Goal: Entertainment & Leisure: Consume media (video, audio)

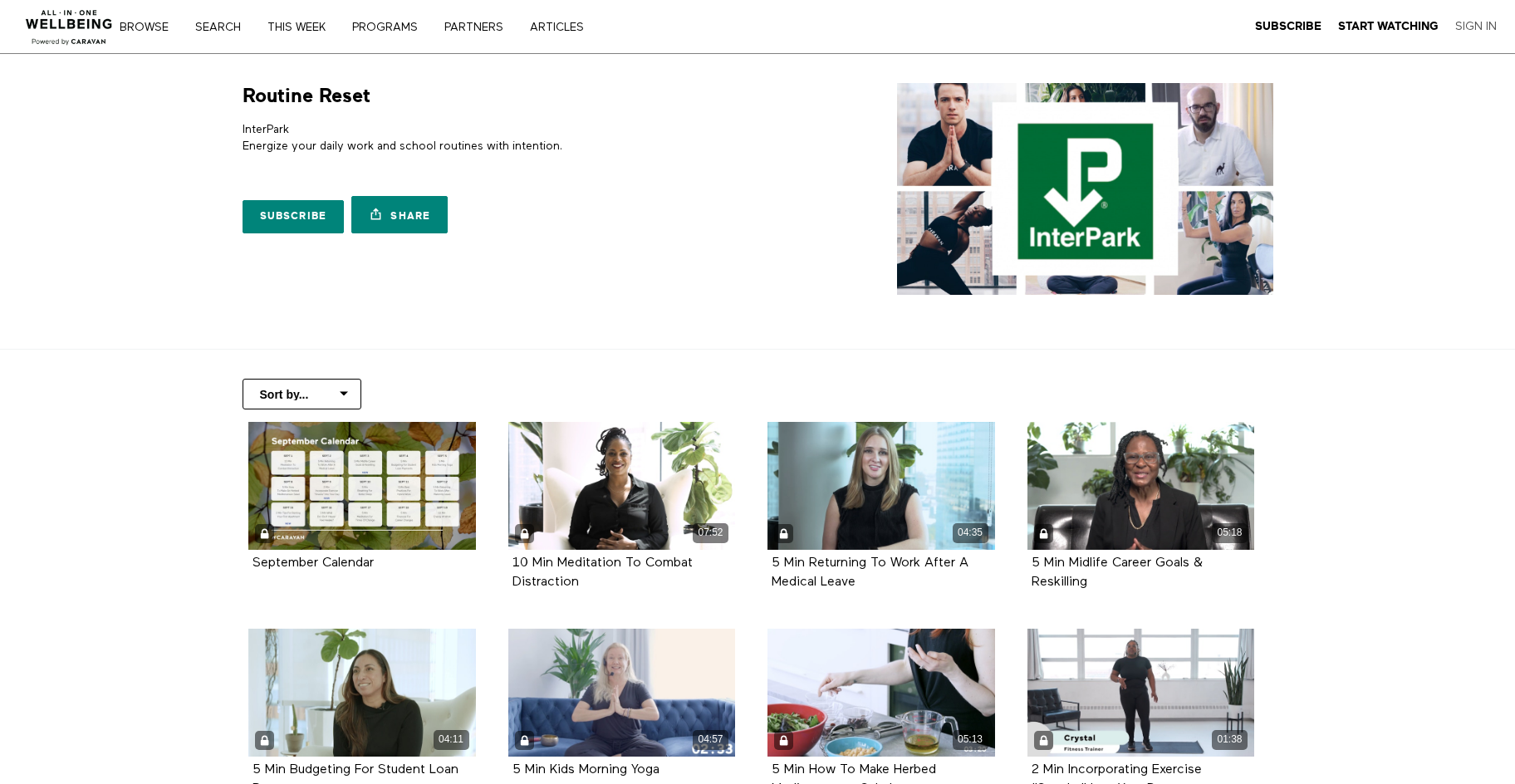
click at [1480, 24] on link "Sign In" at bounding box center [1476, 27] width 41 height 15
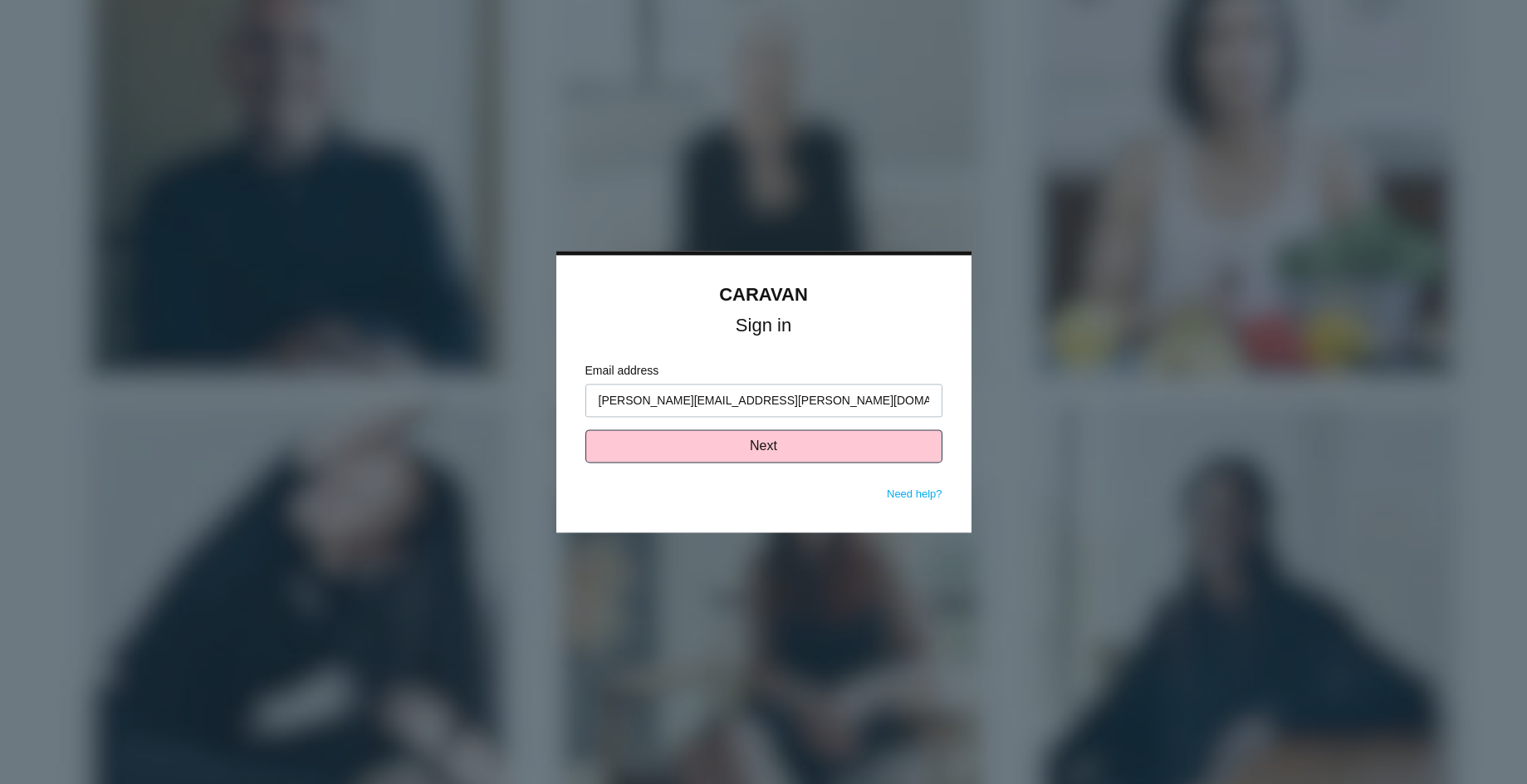
type input "[PERSON_NAME][EMAIL_ADDRESS][PERSON_NAME][DOMAIN_NAME]"
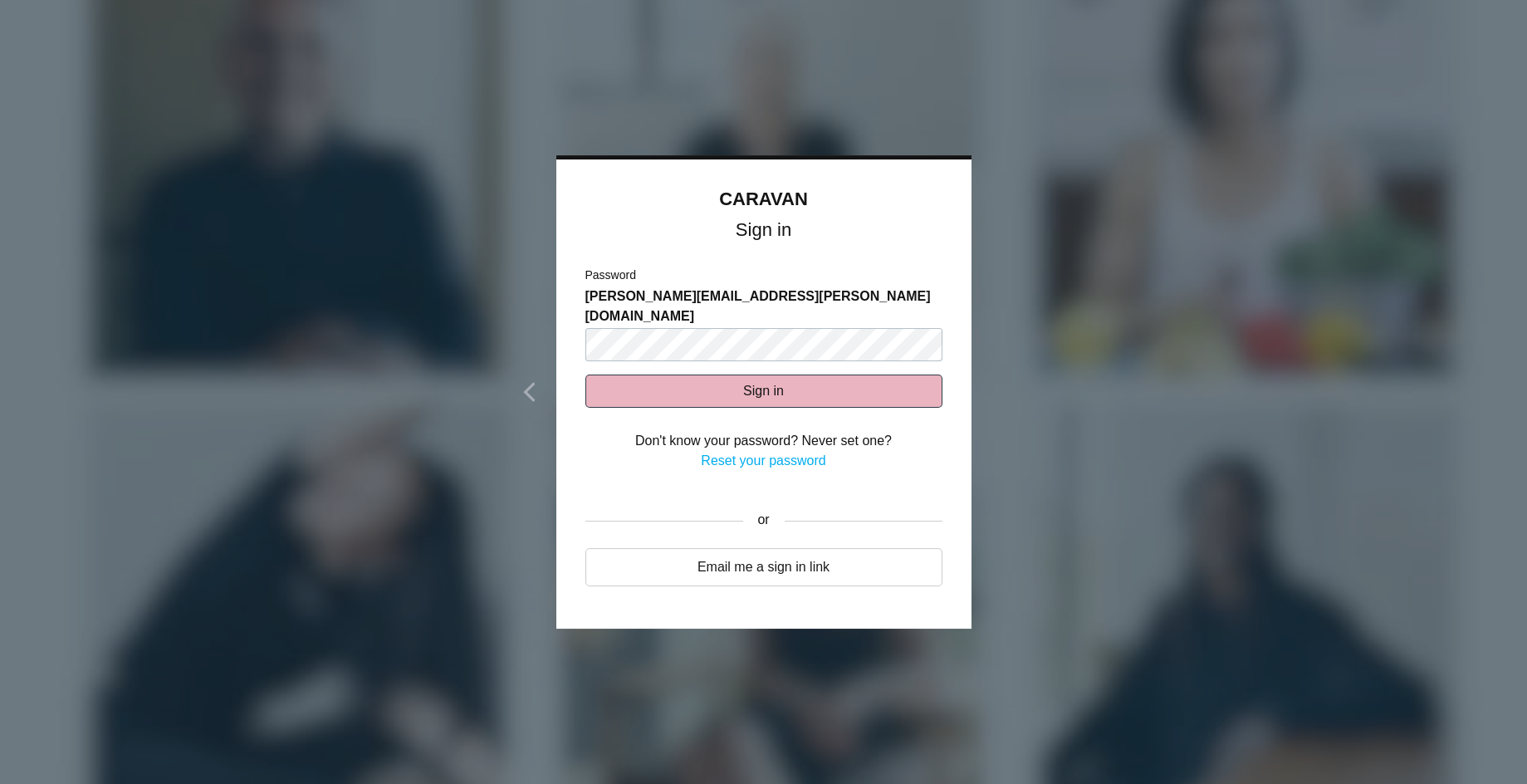
click at [684, 374] on button "Sign in" at bounding box center [764, 391] width 357 height 33
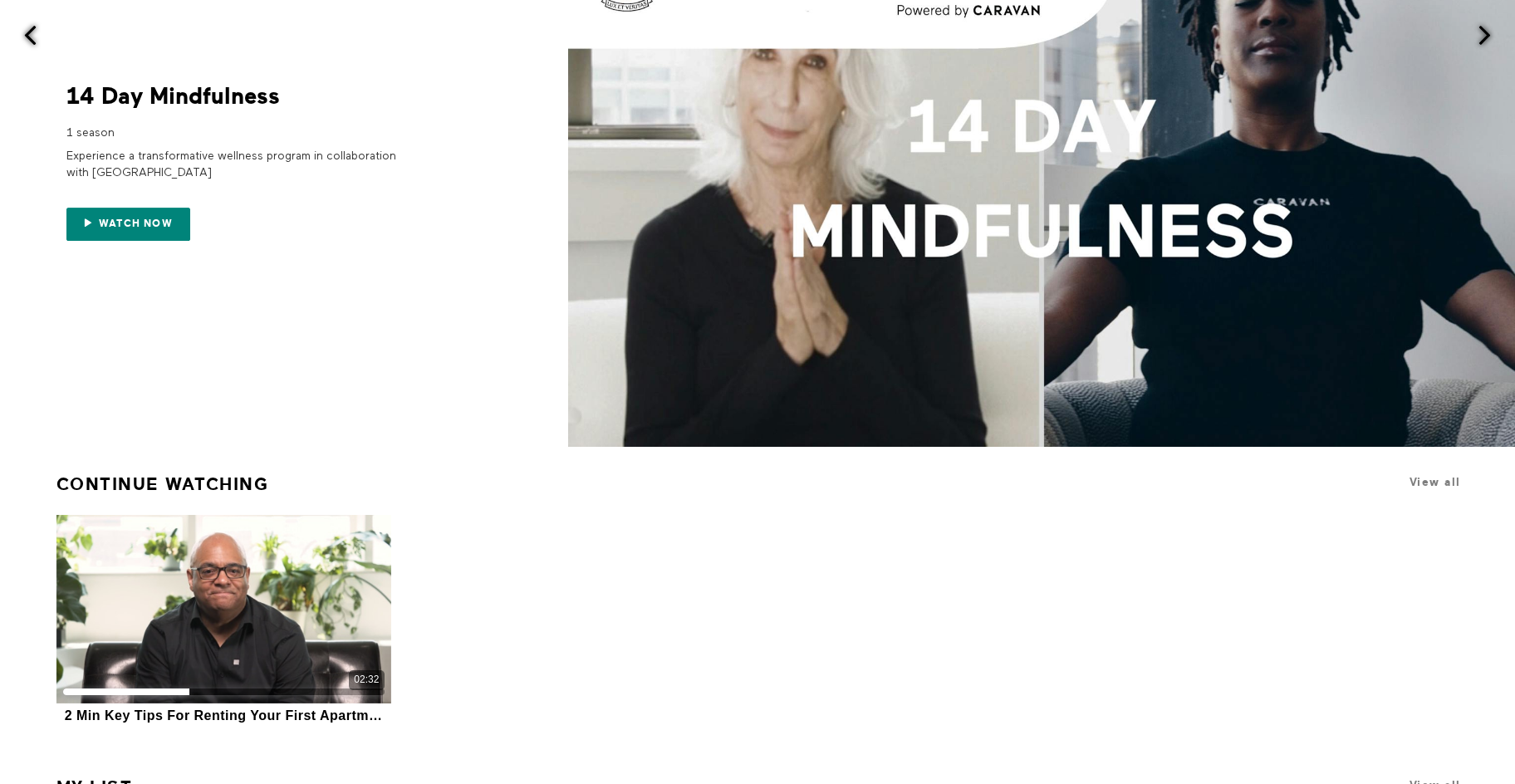
scroll to position [175, 0]
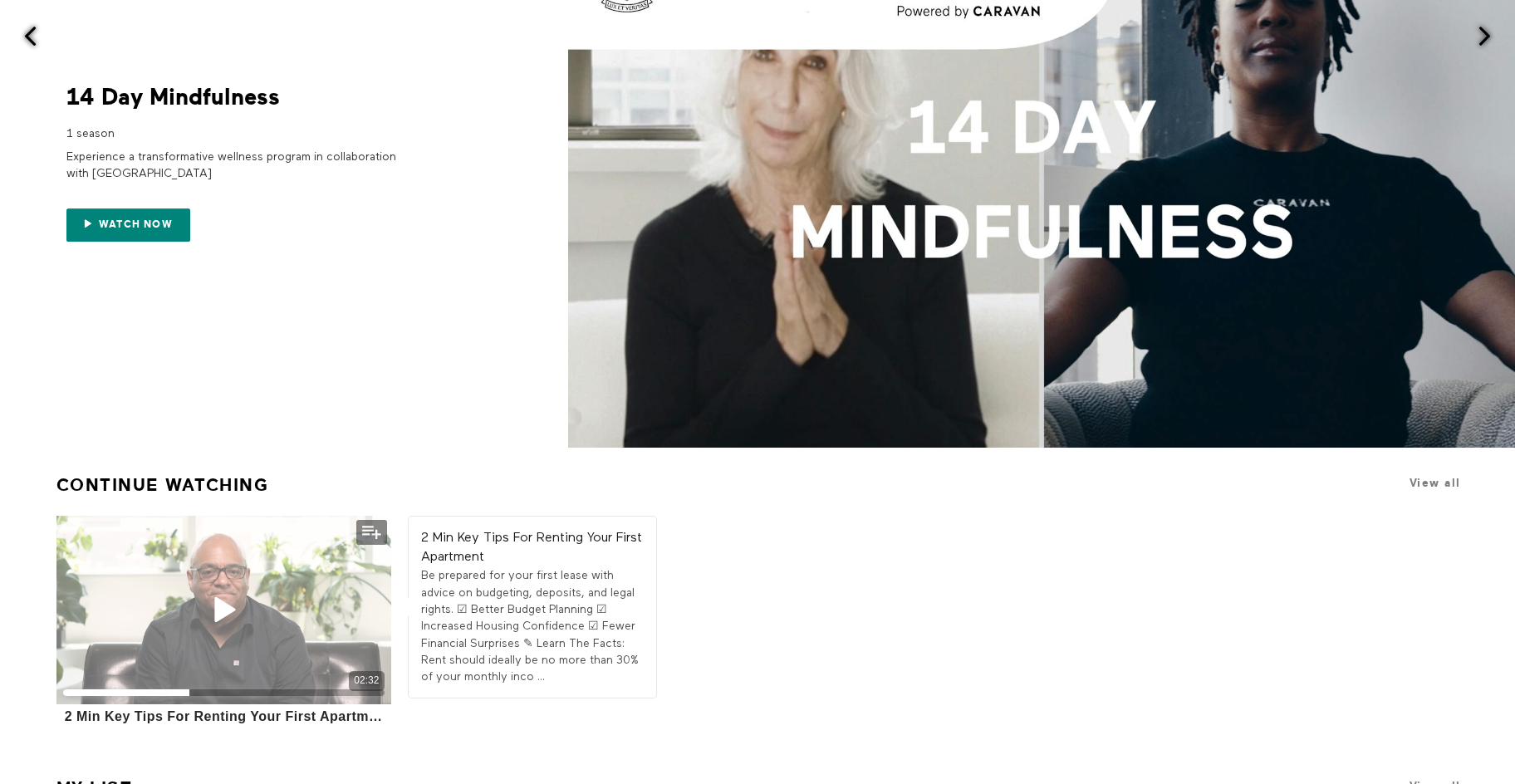
click at [209, 640] on div "02:32" at bounding box center [224, 609] width 334 height 188
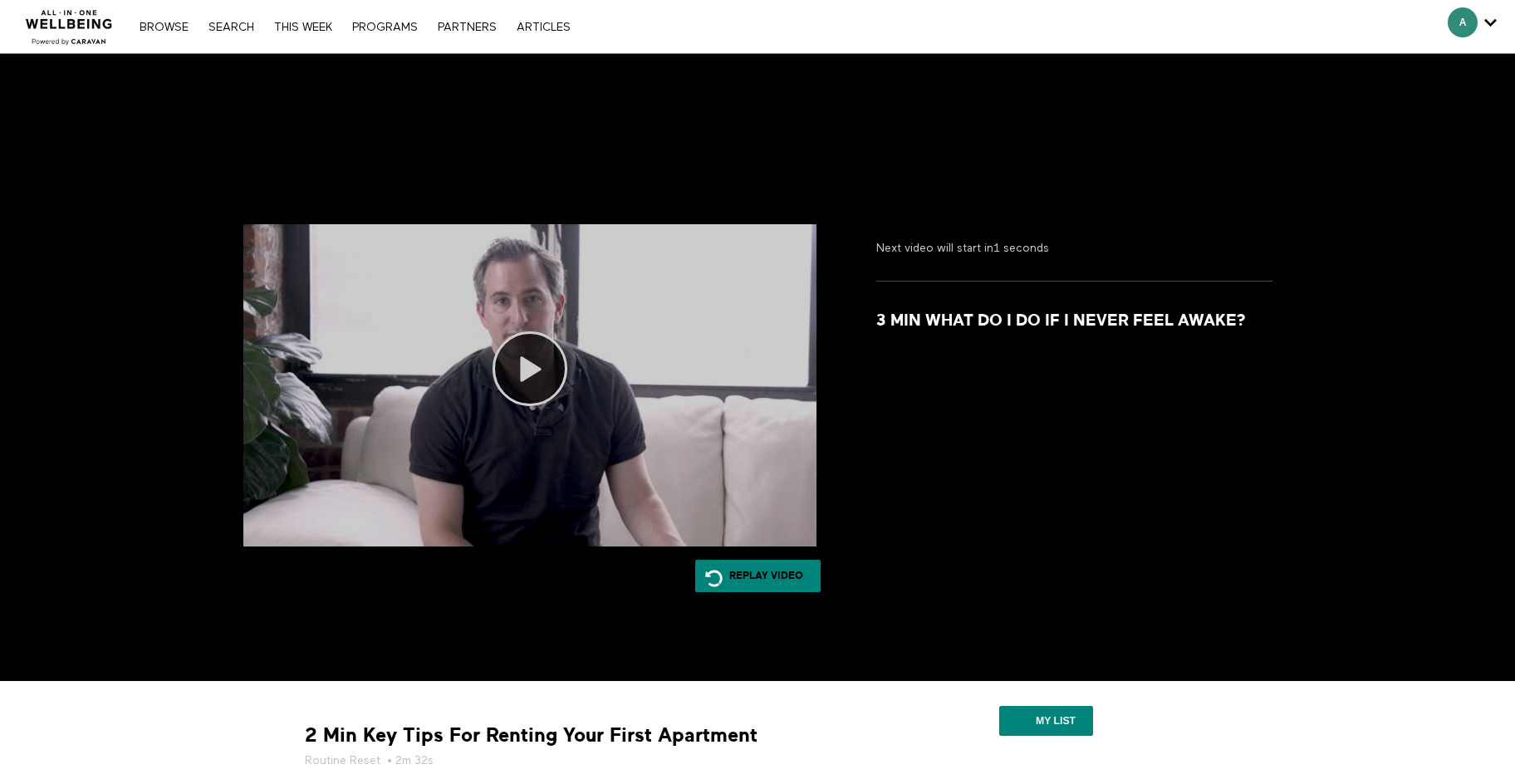
click at [532, 366] on icon at bounding box center [530, 369] width 75 height 74
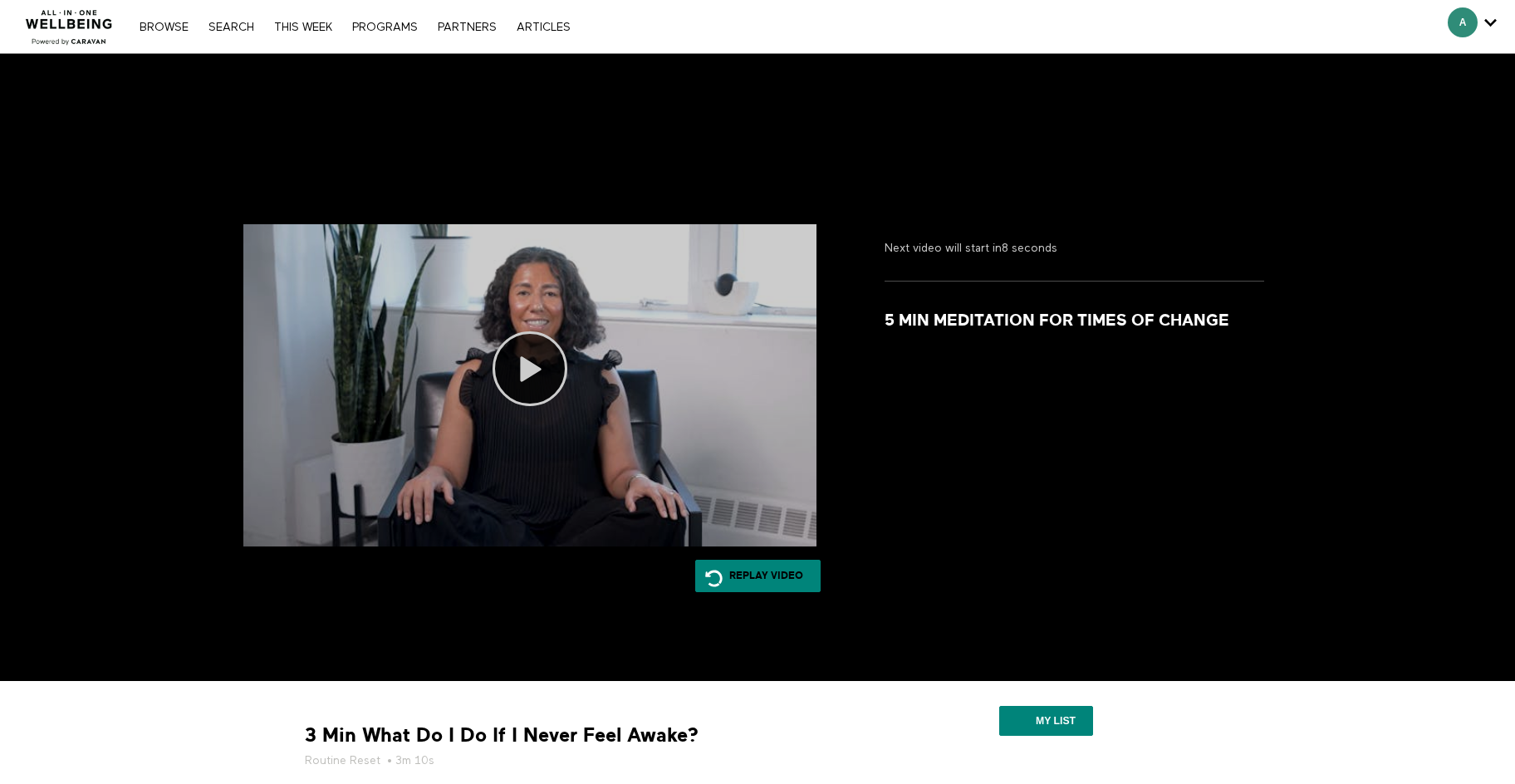
click at [534, 371] on icon at bounding box center [530, 369] width 75 height 74
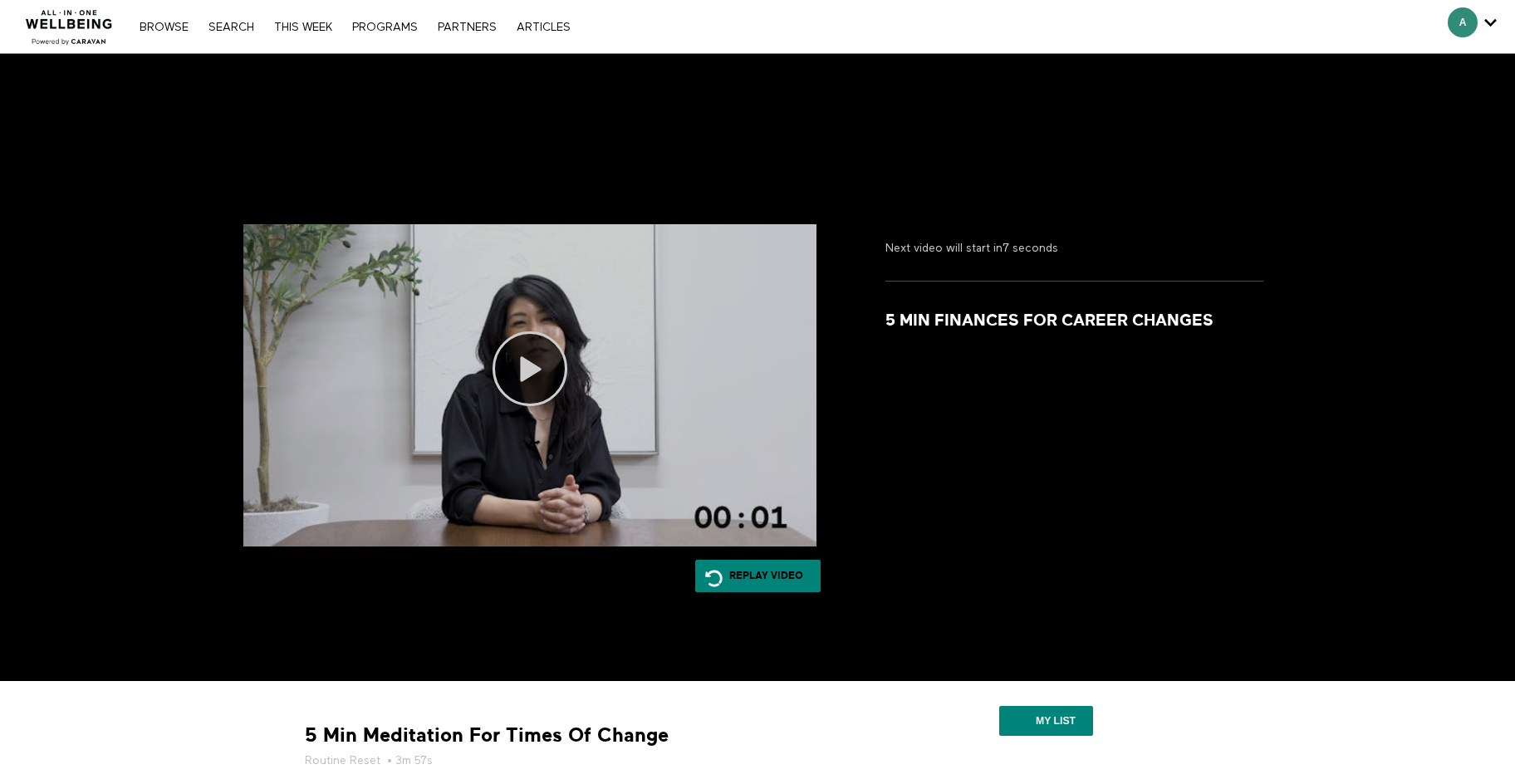
click at [524, 367] on icon at bounding box center [530, 369] width 75 height 74
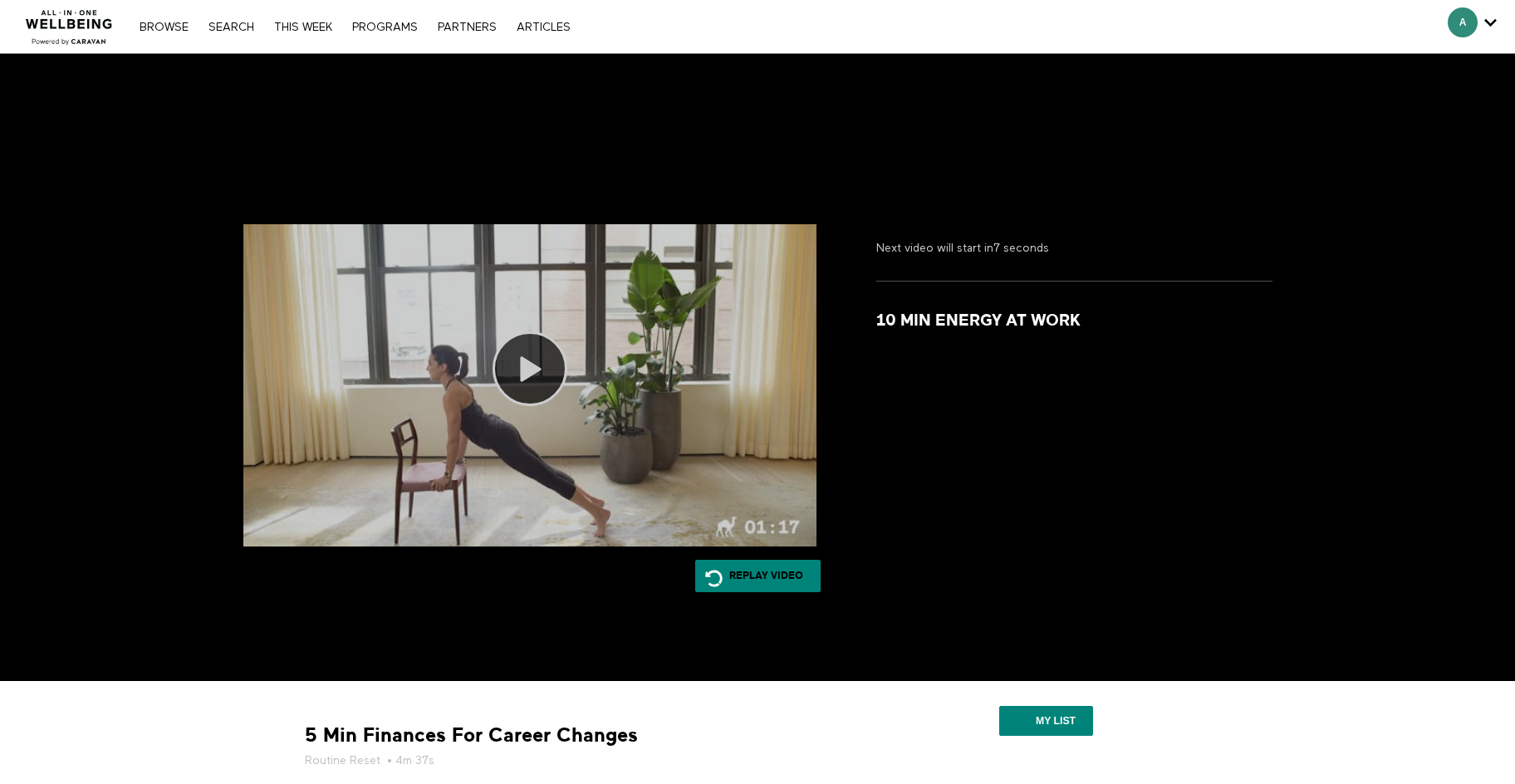
click at [532, 372] on icon at bounding box center [530, 369] width 75 height 74
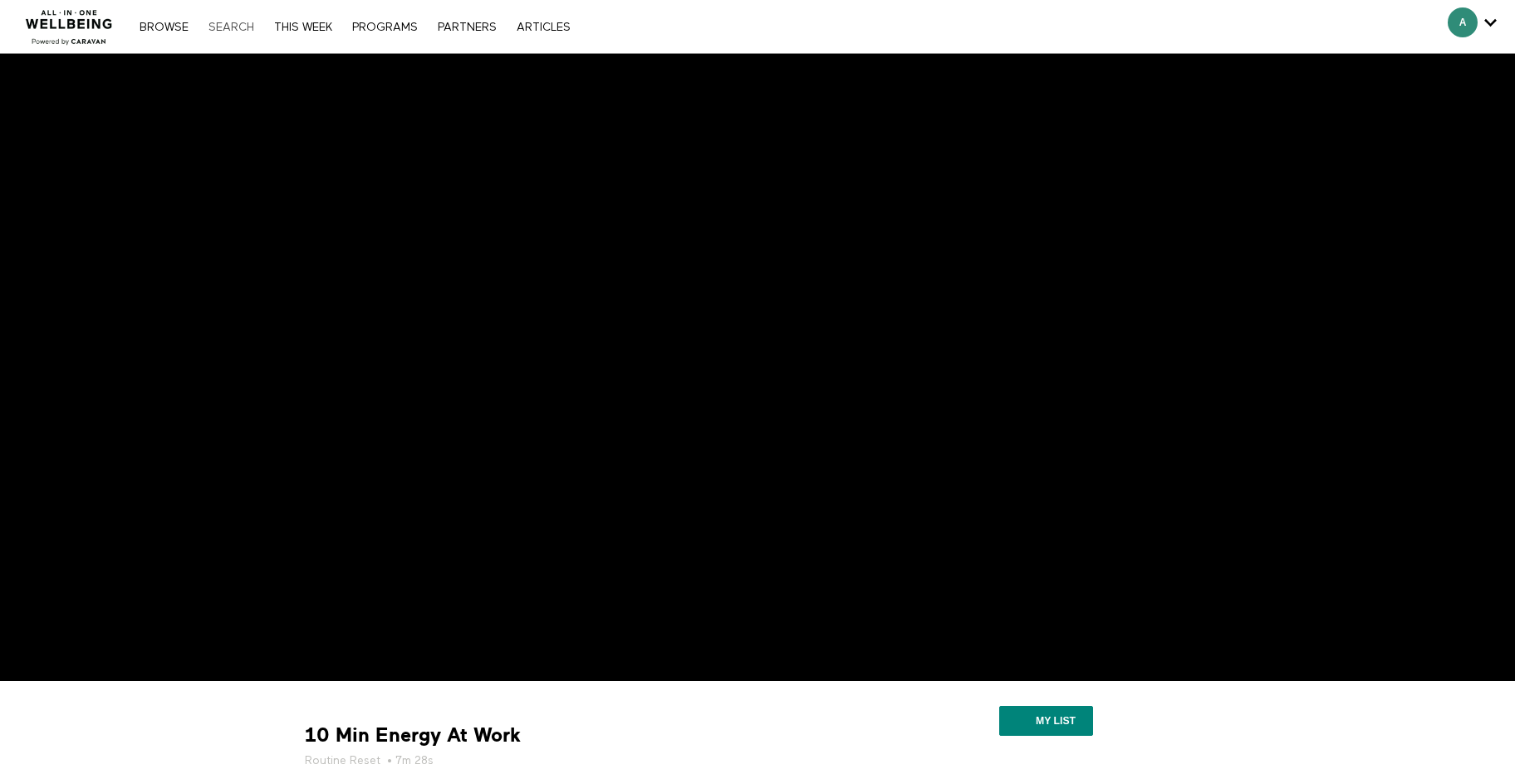
click at [234, 24] on link "Search" at bounding box center [231, 28] width 62 height 11
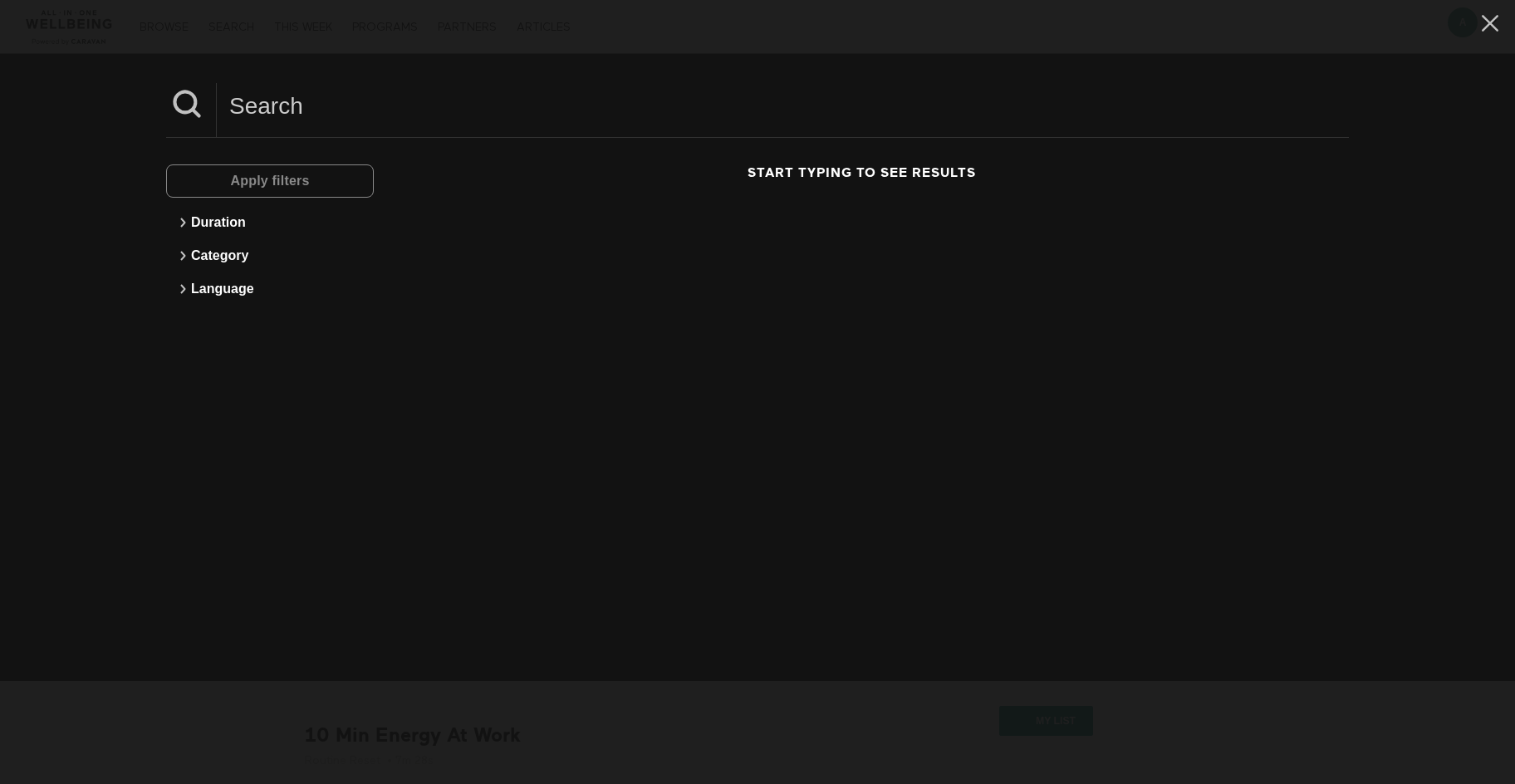
click at [346, 127] on input at bounding box center [782, 106] width 1132 height 46
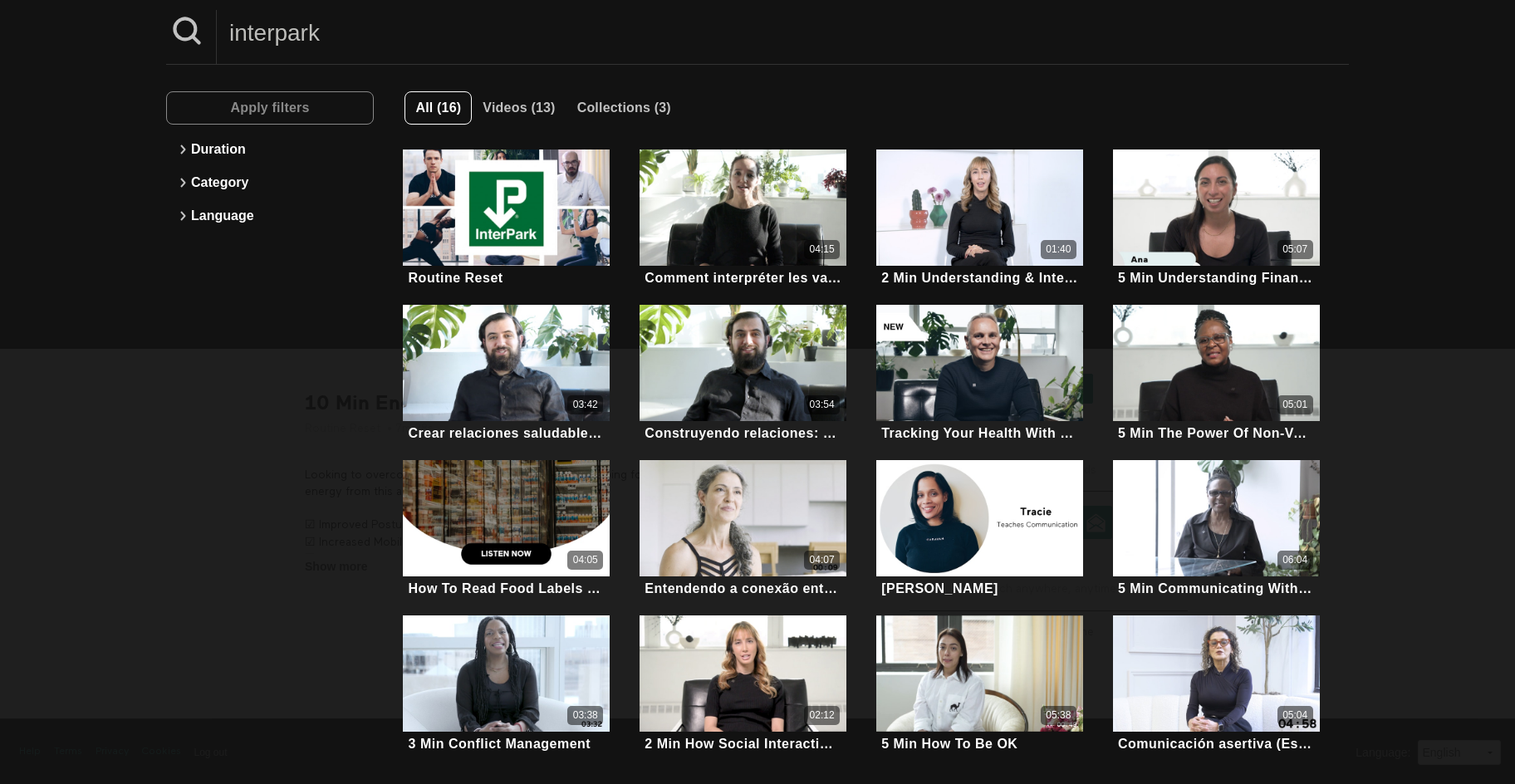
scroll to position [334, 0]
type input "interpark"
click at [652, 105] on span "Collections (3)" at bounding box center [624, 107] width 94 height 14
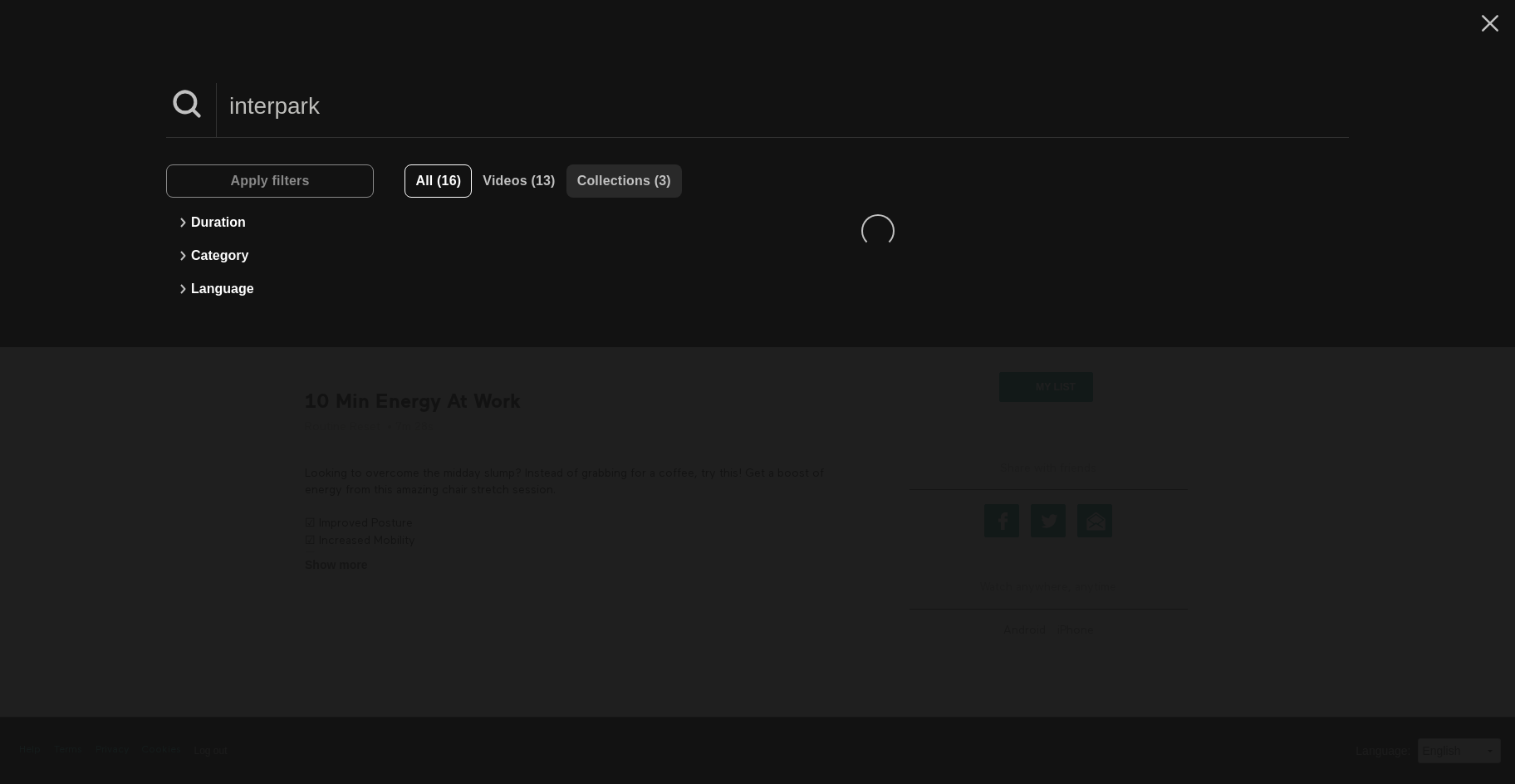
scroll to position [0, 0]
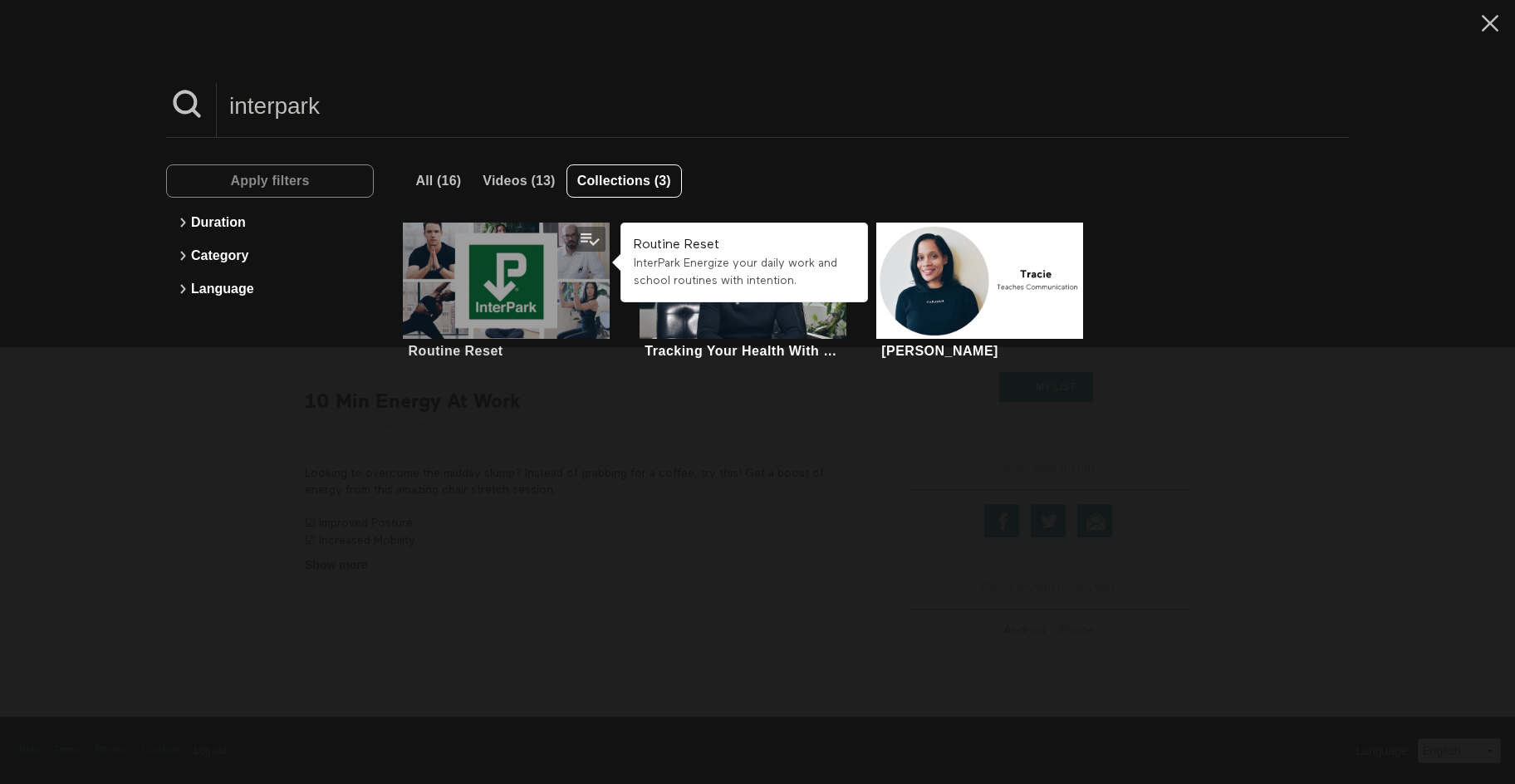
click at [492, 291] on div at bounding box center [506, 281] width 207 height 117
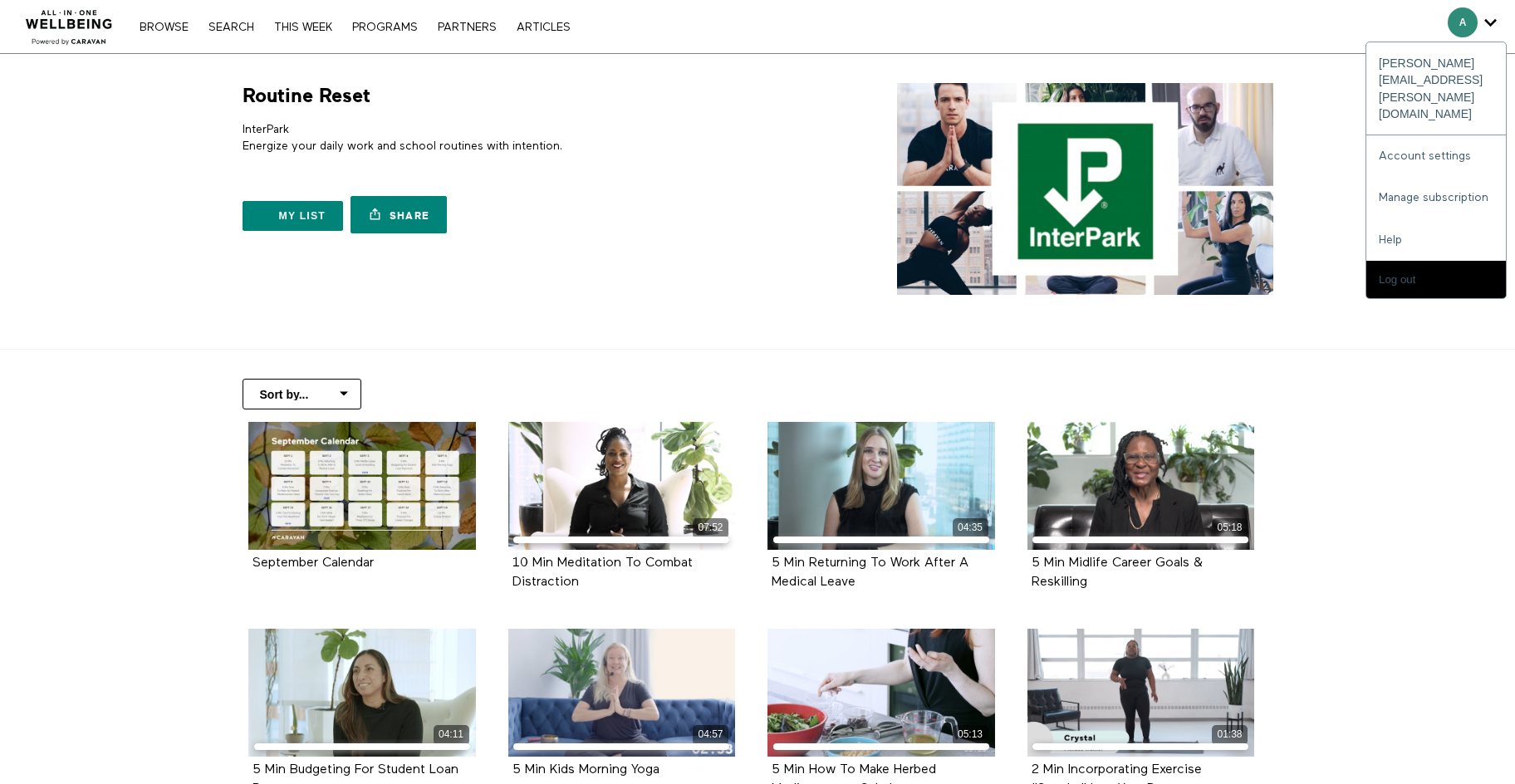
click at [1462, 25] on span "Secondary" at bounding box center [1462, 22] width 30 height 30
click at [1487, 25] on icon "Secondary" at bounding box center [1490, 22] width 12 height 25
click at [1480, 15] on div "A" at bounding box center [1472, 22] width 49 height 30
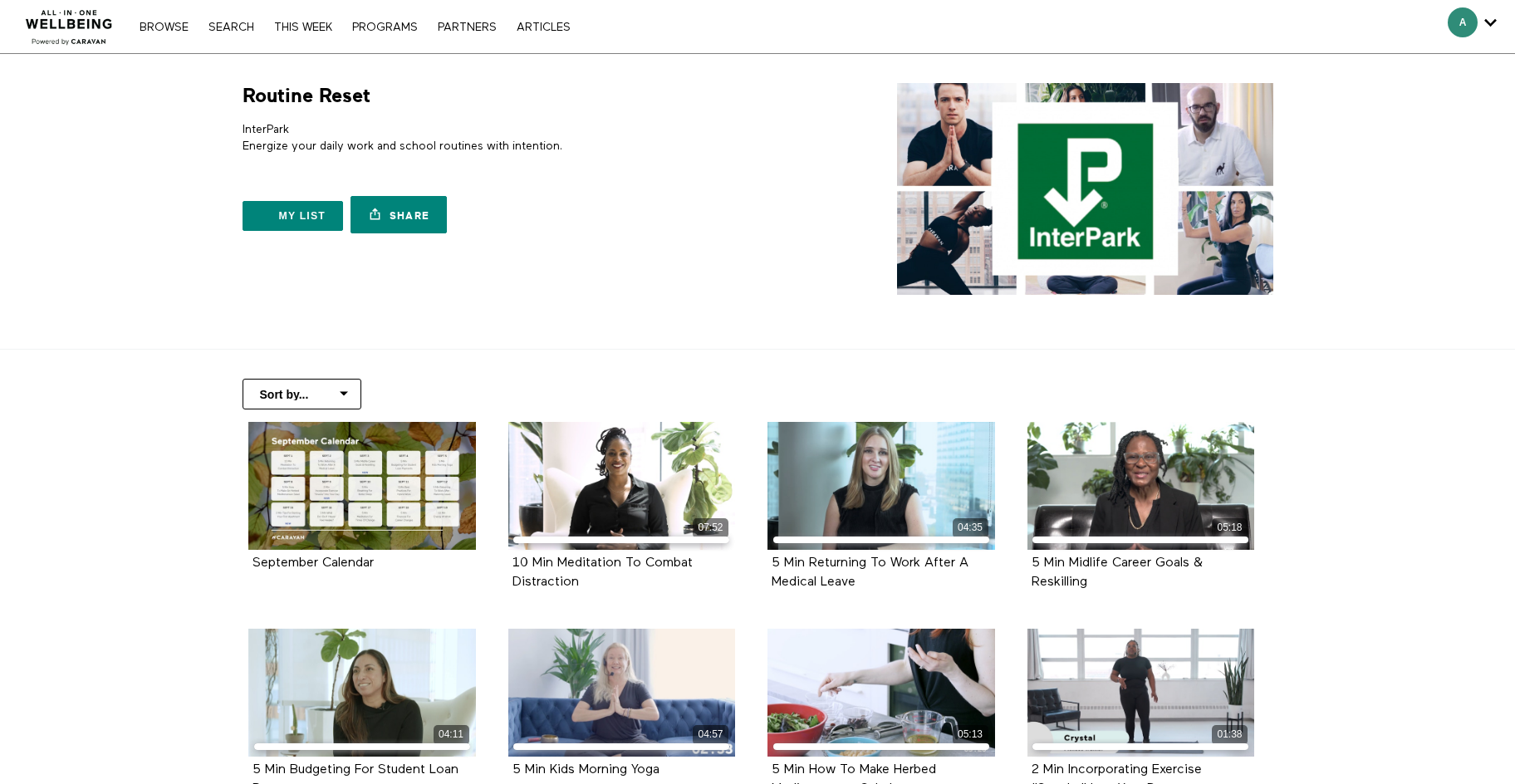
click at [1456, 25] on span "Secondary" at bounding box center [1462, 22] width 30 height 30
click at [1495, 27] on icon "Secondary" at bounding box center [1490, 22] width 12 height 25
click at [1490, 22] on icon "Secondary" at bounding box center [1490, 22] width 12 height 25
click at [1488, 16] on icon "Secondary" at bounding box center [1490, 22] width 12 height 25
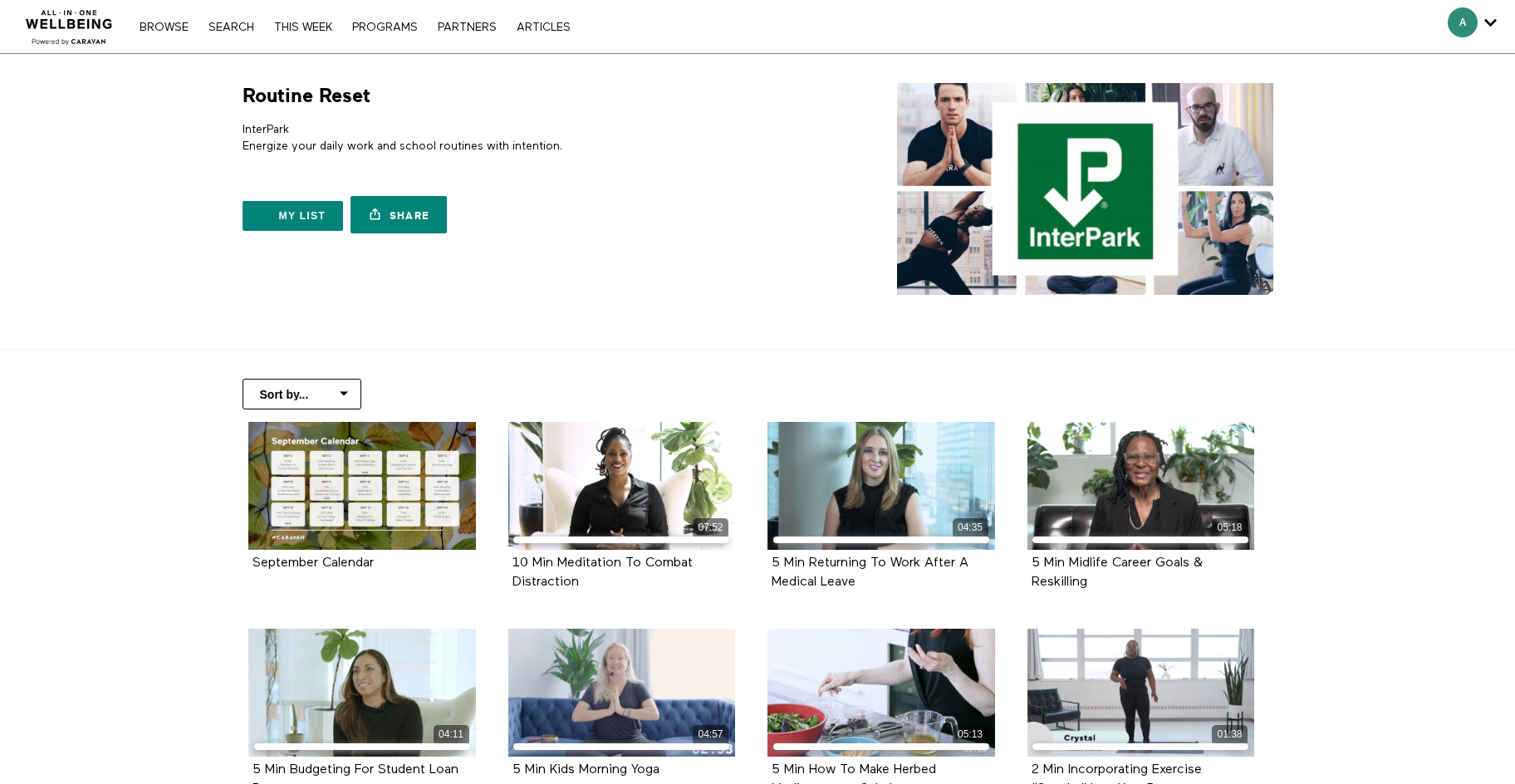
click at [1467, 12] on span "Secondary" at bounding box center [1462, 22] width 30 height 30
click at [1459, 28] on span "Secondary" at bounding box center [1462, 22] width 30 height 30
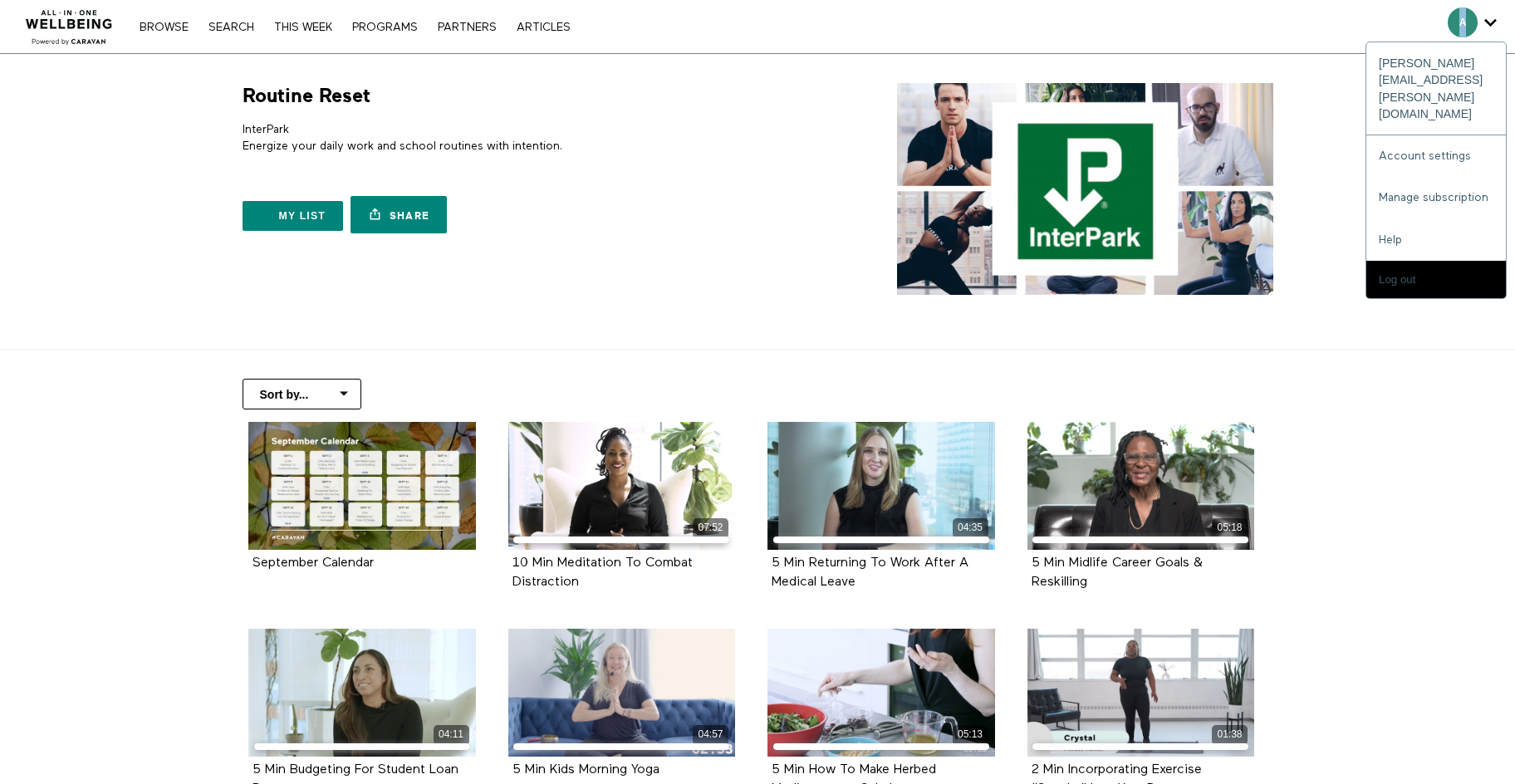
drag, startPoint x: 1464, startPoint y: 24, endPoint x: 1458, endPoint y: 42, distance: 19.0
click at [1458, 42] on div "A alexis.sanchez@intpark.com Account settings Manage subscription Help Log out" at bounding box center [1472, 27] width 74 height 53
click at [1463, 22] on span "Secondary" at bounding box center [1462, 22] width 30 height 30
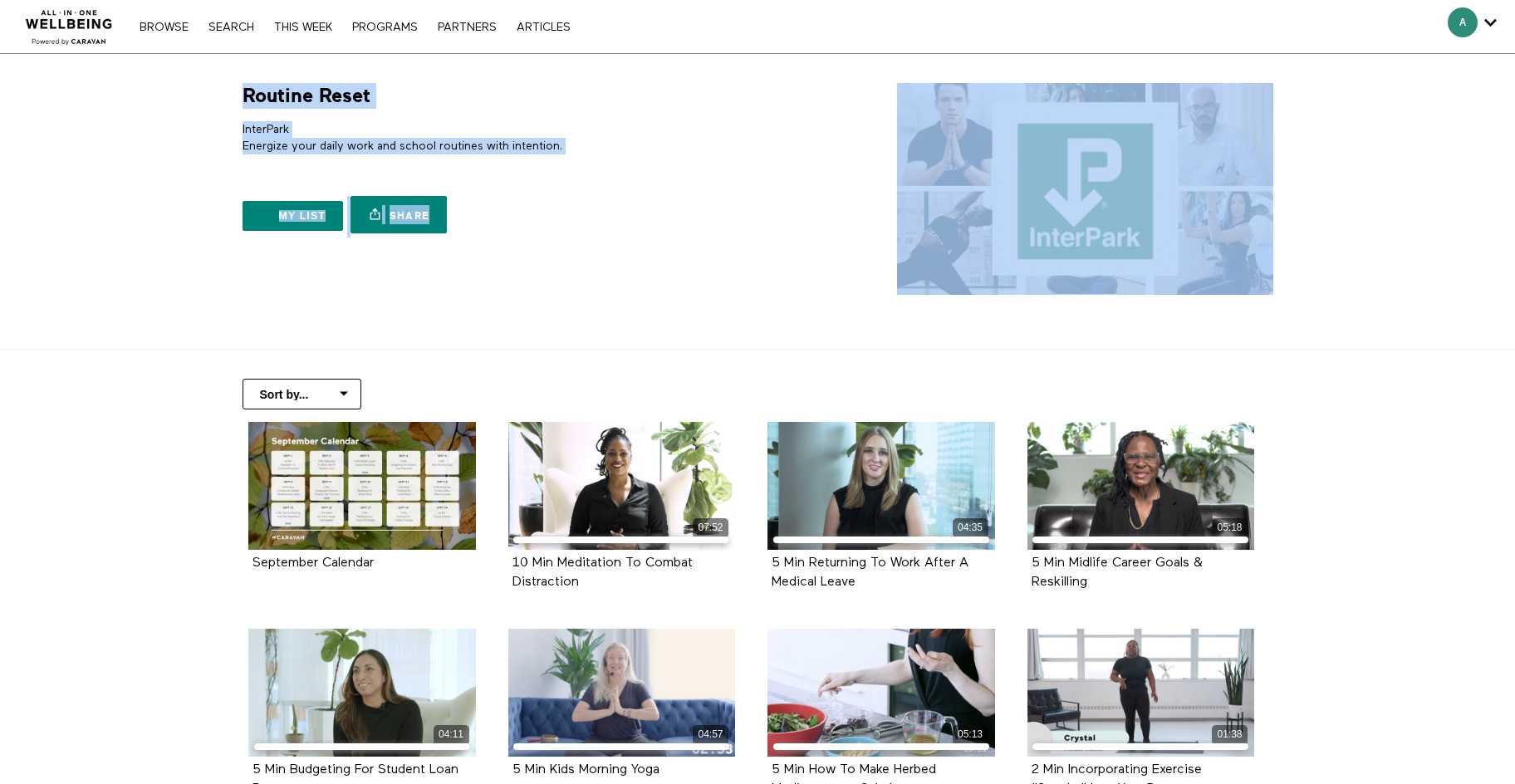
drag, startPoint x: 1463, startPoint y: 22, endPoint x: 1444, endPoint y: 0, distance: 29.1
click at [1444, 0] on div "A alexis.sanchez@intpark.com Account settings Manage subscription Help Log out" at bounding box center [1472, 27] width 74 height 53
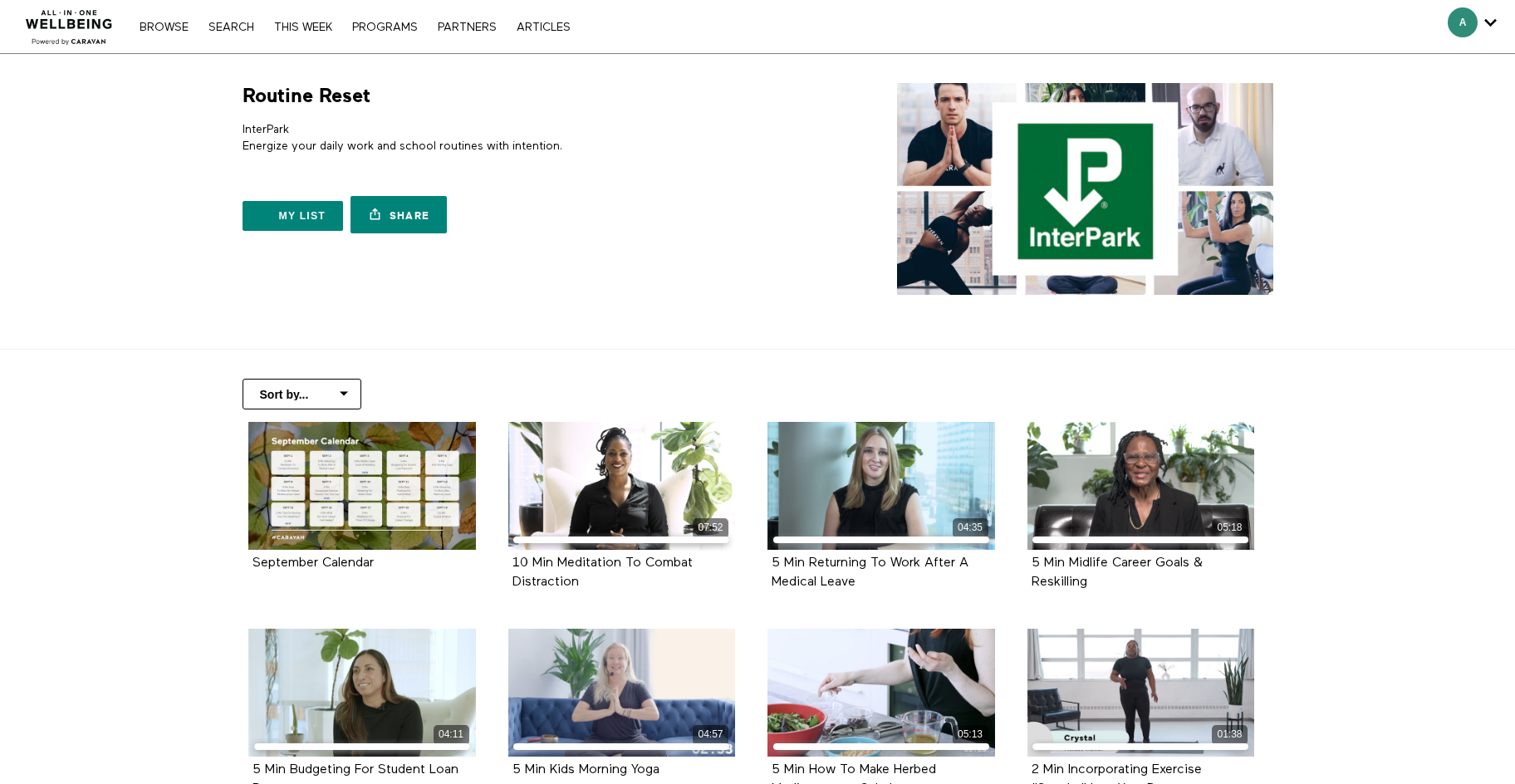
click at [1493, 243] on section "Routine Reset InterPark Energize your daily work and school routines with inten…" at bounding box center [758, 202] width 1515 height 296
drag, startPoint x: 1450, startPoint y: 59, endPoint x: 1462, endPoint y: 29, distance: 32.3
click at [1462, 29] on span "Secondary" at bounding box center [1462, 22] width 30 height 30
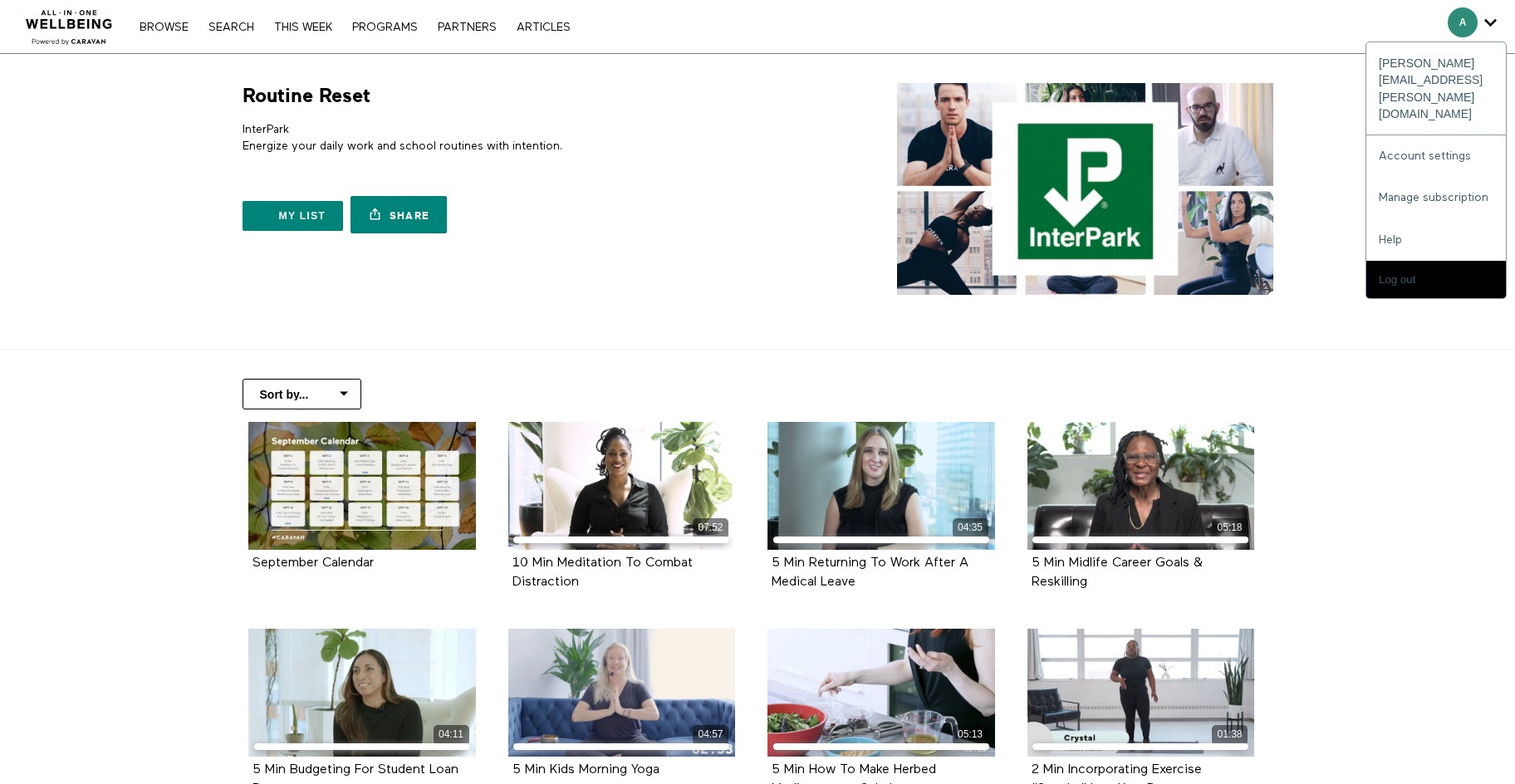
click at [1459, 31] on span "Secondary" at bounding box center [1462, 22] width 30 height 30
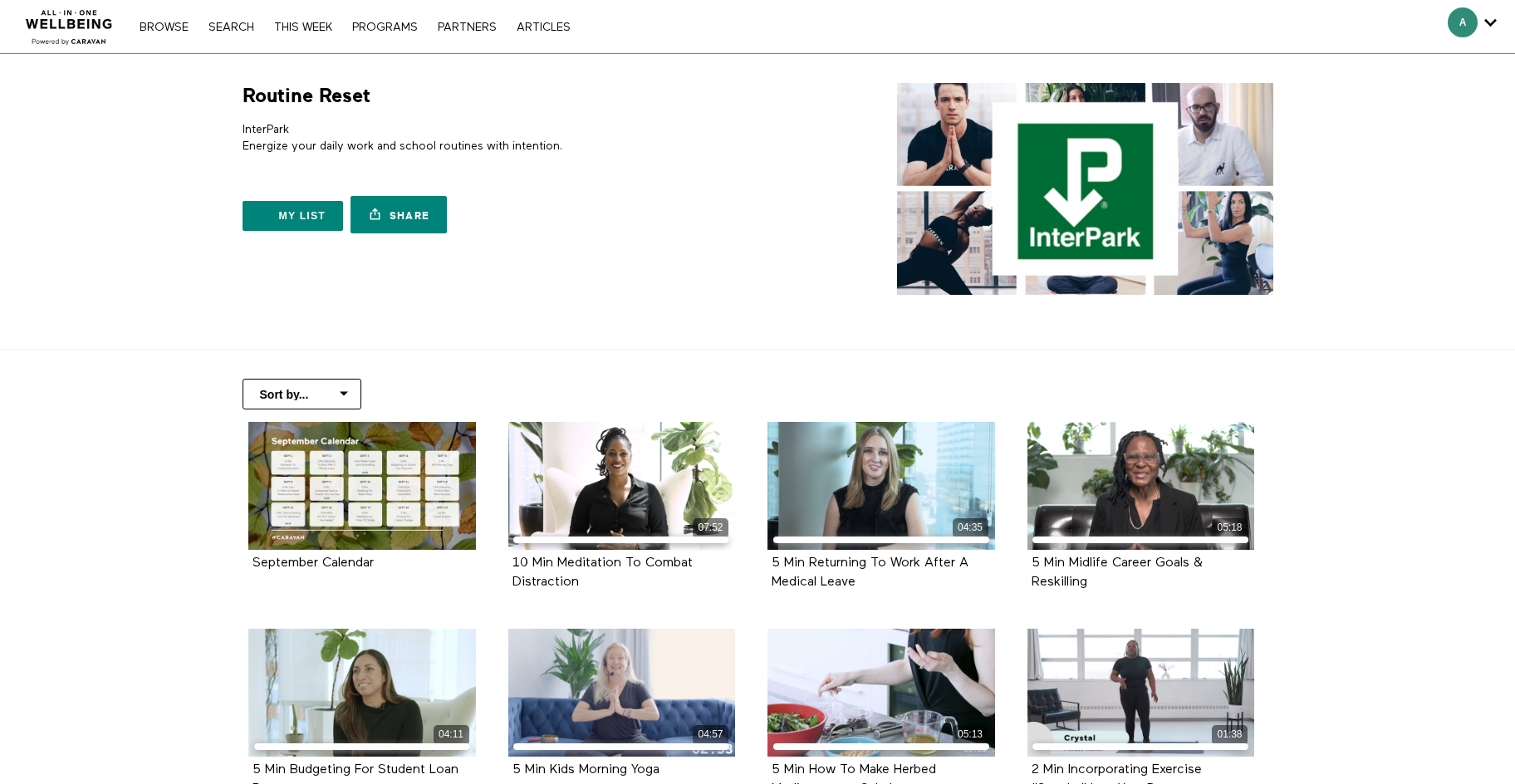
click at [1475, 19] on span "Secondary" at bounding box center [1462, 22] width 30 height 30
click at [1487, 22] on icon "Secondary" at bounding box center [1490, 22] width 12 height 25
click at [1487, 17] on icon "Secondary" at bounding box center [1490, 22] width 12 height 25
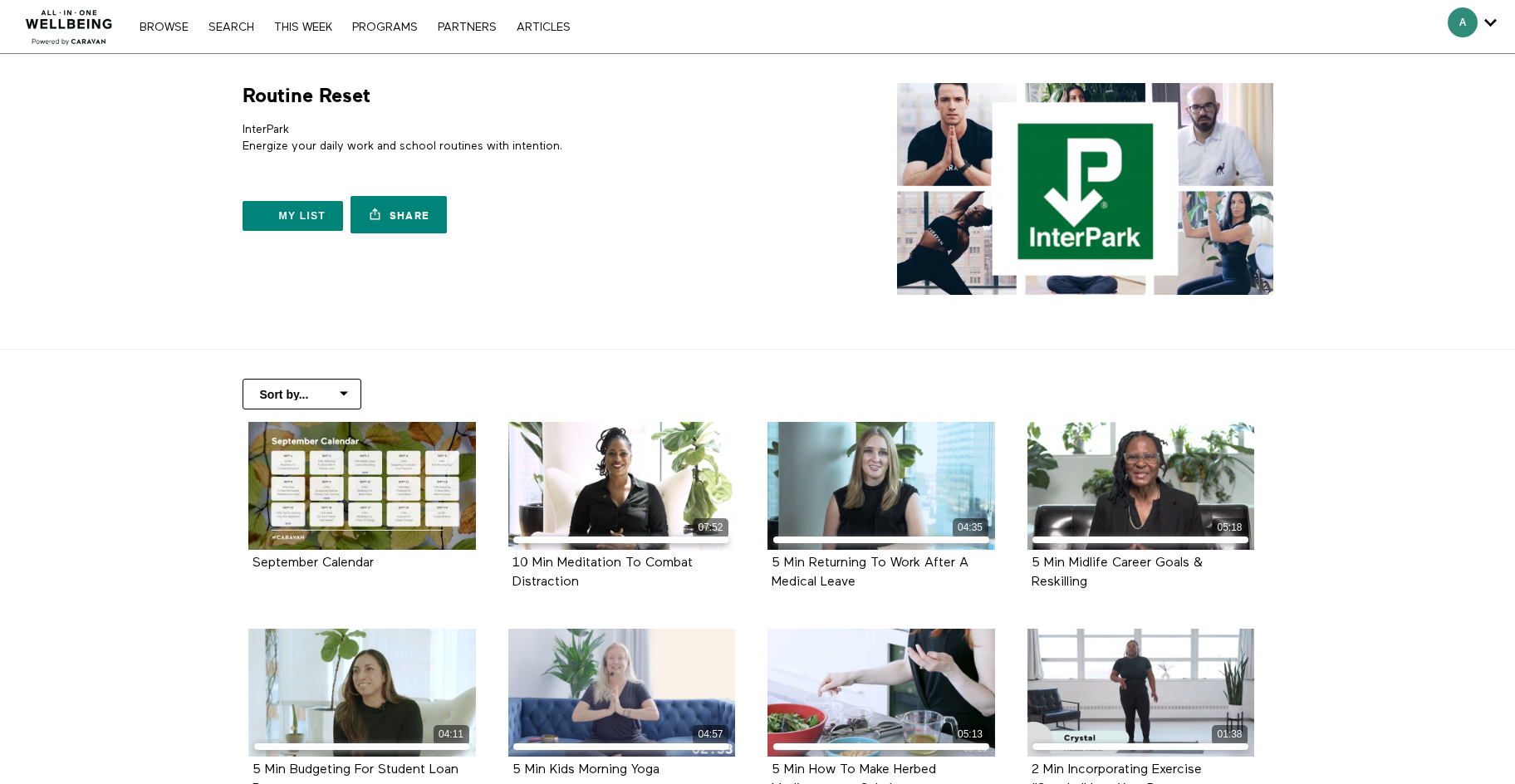
click at [1487, 16] on icon "Secondary" at bounding box center [1490, 22] width 12 height 25
click at [1466, 22] on span "Secondary" at bounding box center [1462, 22] width 30 height 30
click at [1466, 21] on span "Secondary" at bounding box center [1462, 22] width 30 height 30
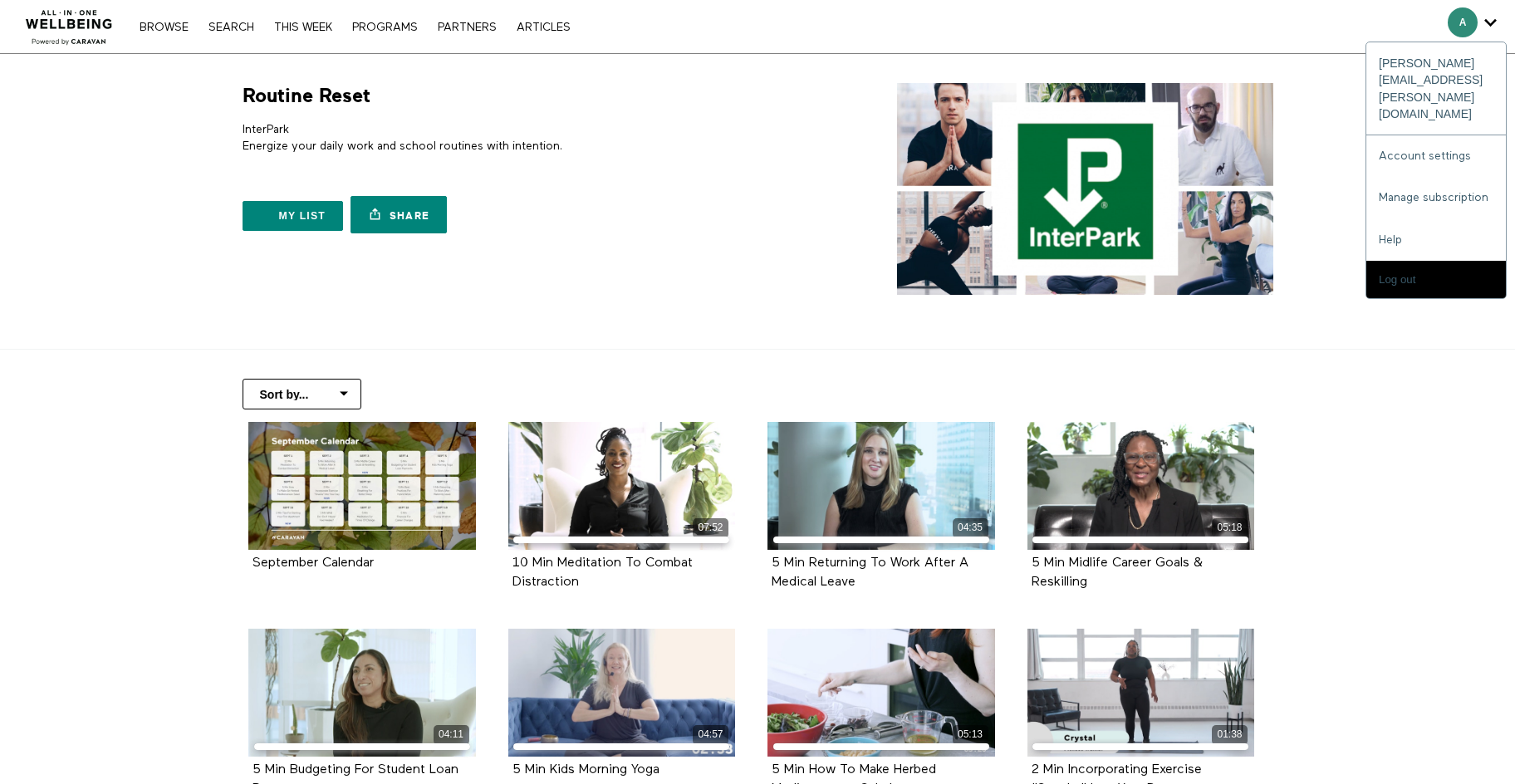
click at [1464, 22] on span "Secondary" at bounding box center [1462, 22] width 30 height 30
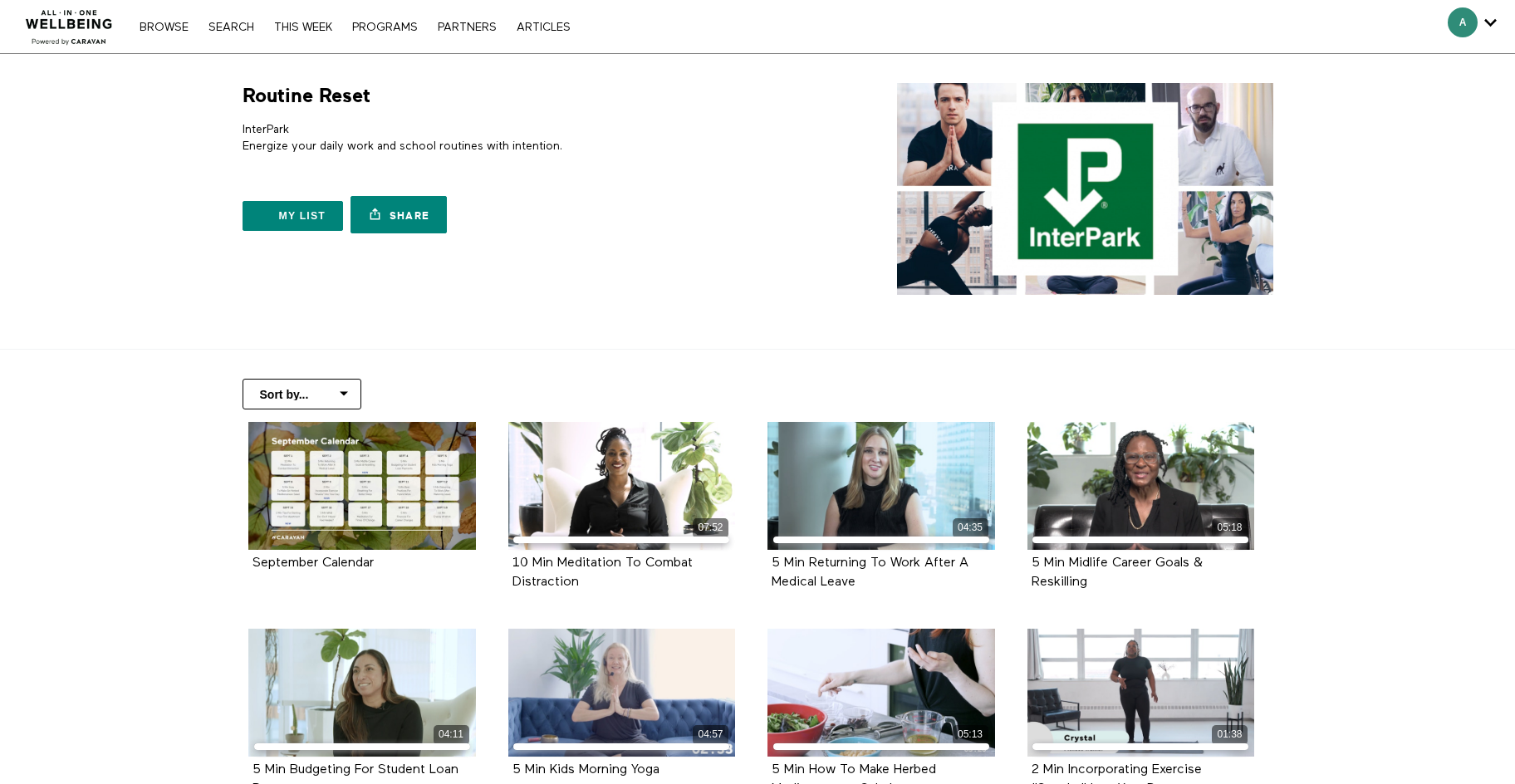
click at [1470, 25] on span "Secondary" at bounding box center [1462, 22] width 30 height 30
click at [1487, 23] on icon "Secondary" at bounding box center [1490, 22] width 12 height 25
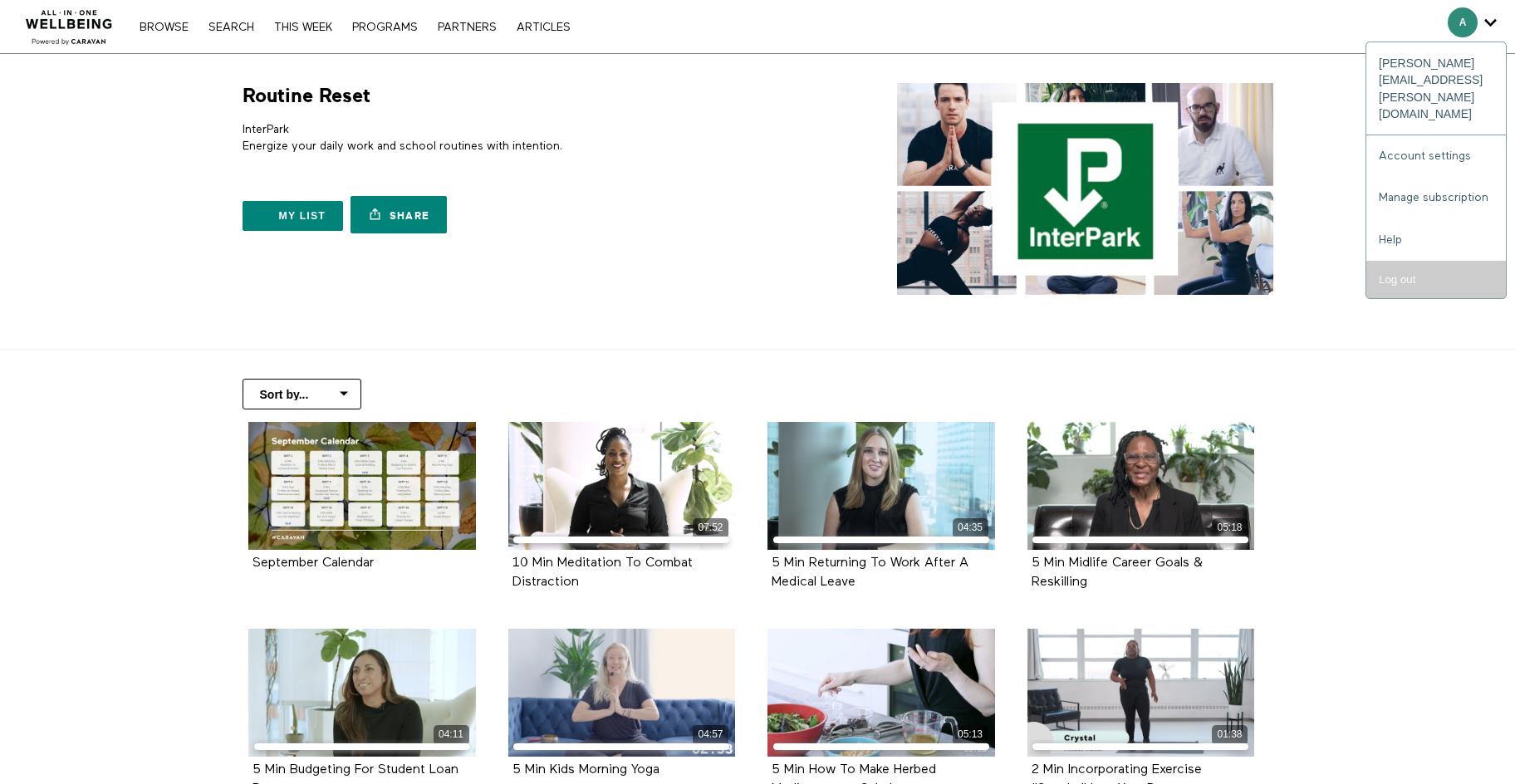
drag, startPoint x: 1461, startPoint y: 24, endPoint x: 1483, endPoint y: 233, distance: 210.2
click at [1483, 261] on input "Log out" at bounding box center [1437, 279] width 139 height 37
